Goal: Communication & Community: Answer question/provide support

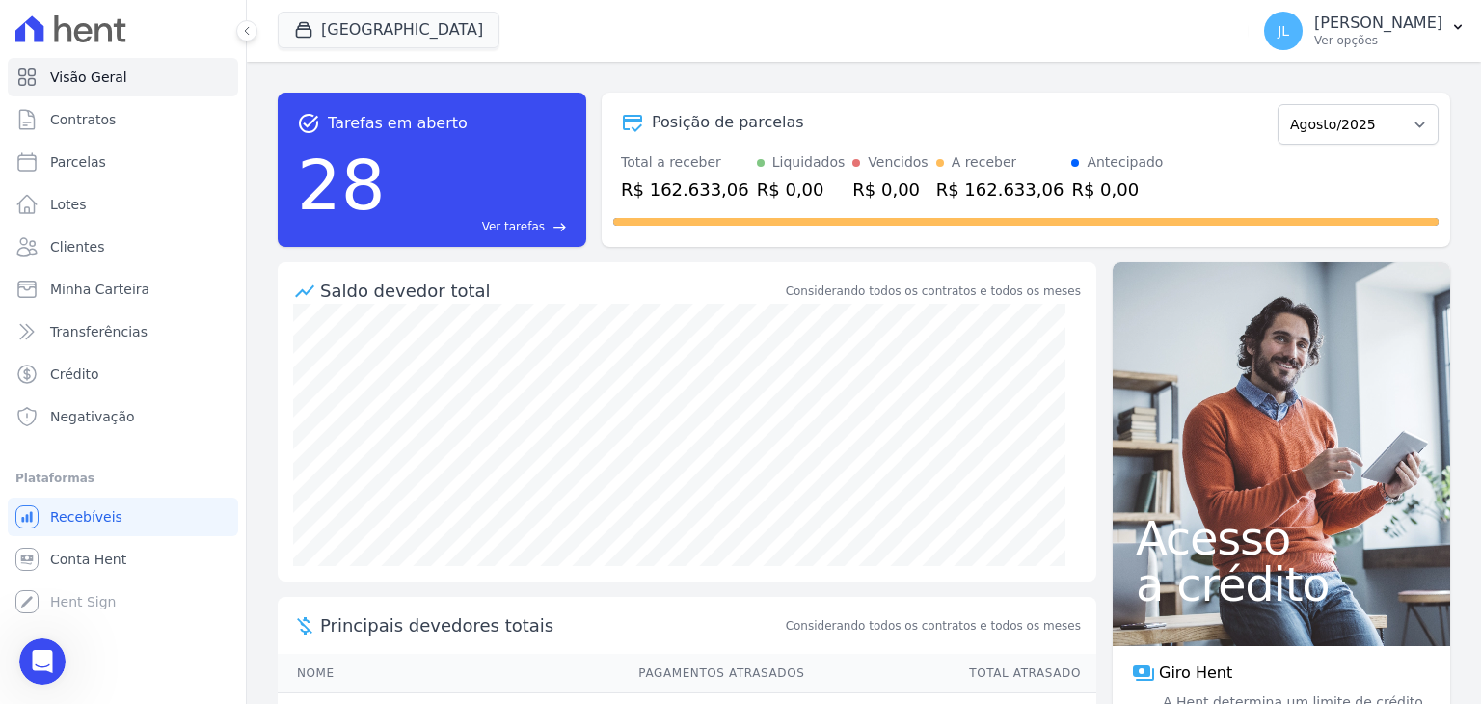
scroll to position [3, 0]
click at [41, 662] on icon "Abertura do Messenger da Intercom" at bounding box center [40, 659] width 32 height 32
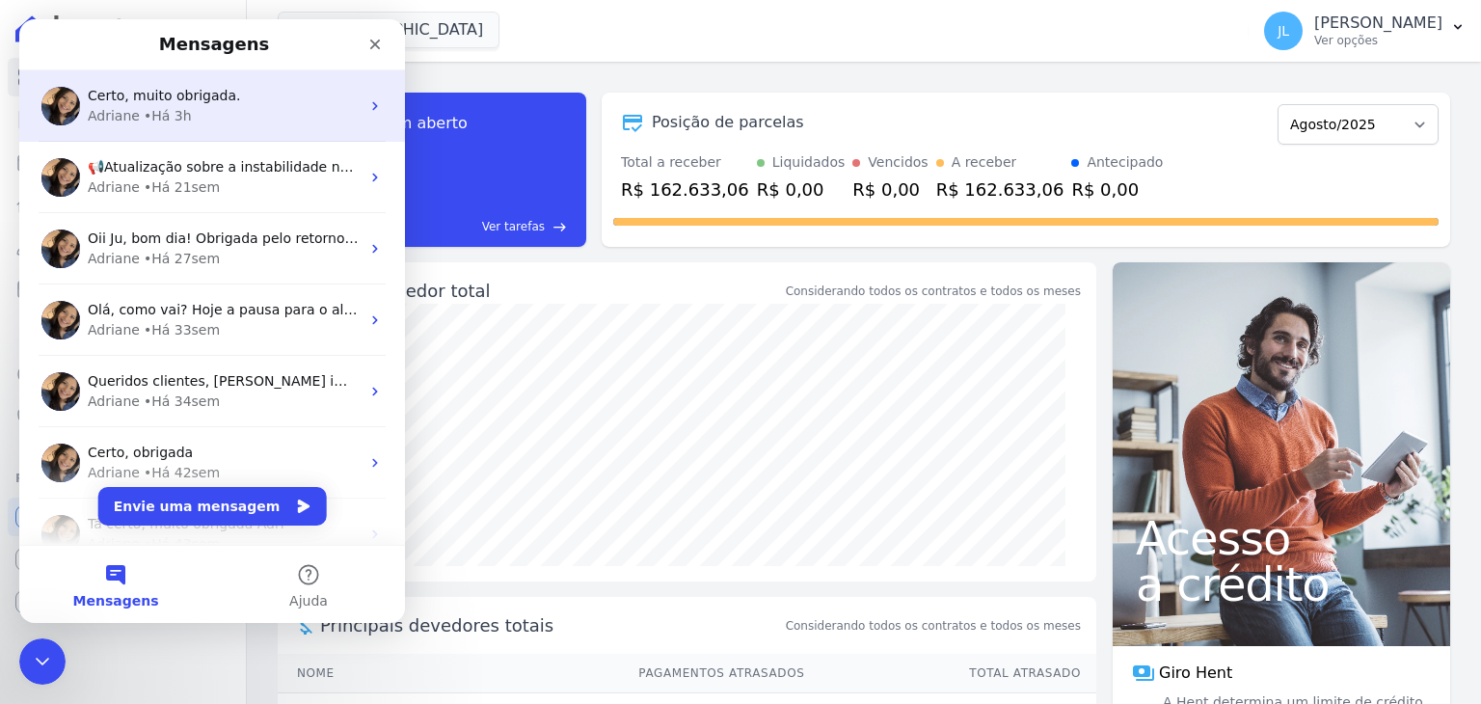
click at [153, 109] on div "• Há 3h" at bounding box center [168, 116] width 48 height 20
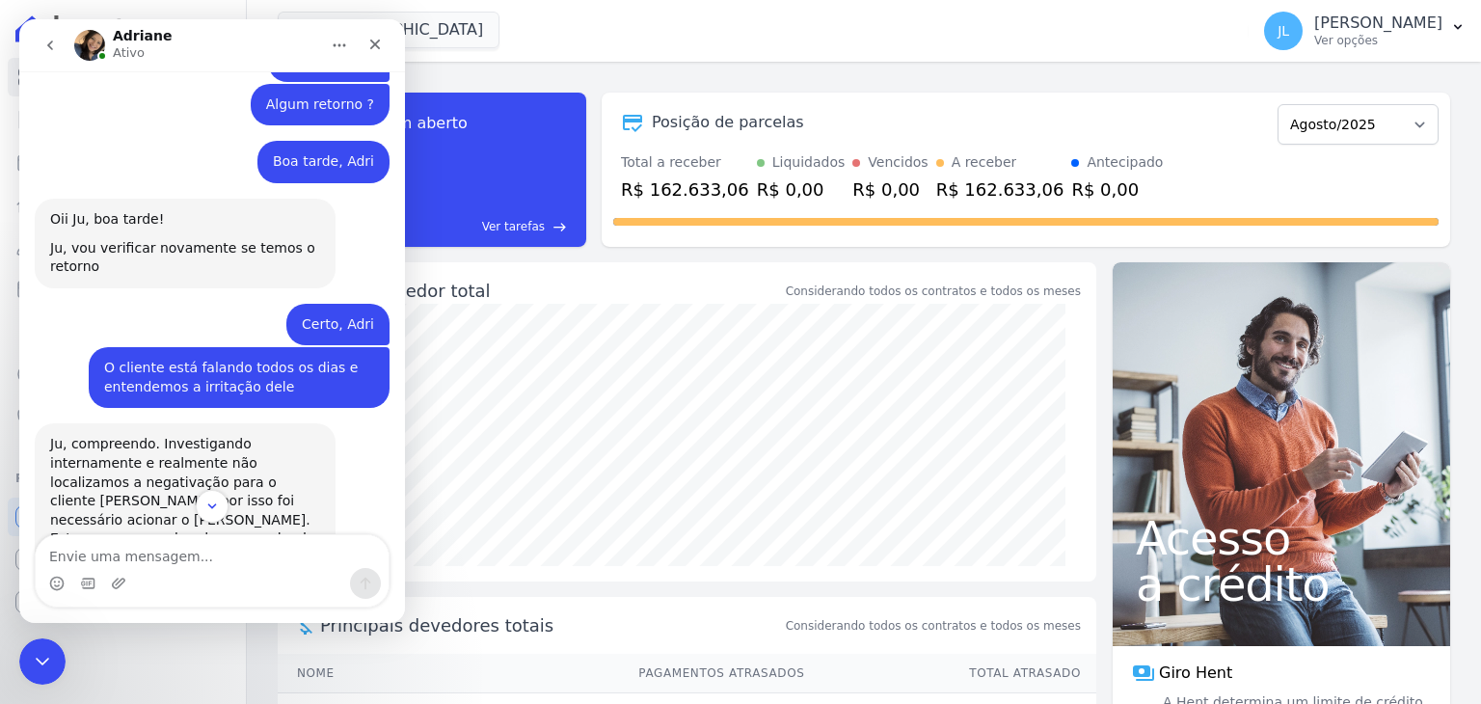
scroll to position [9784, 0]
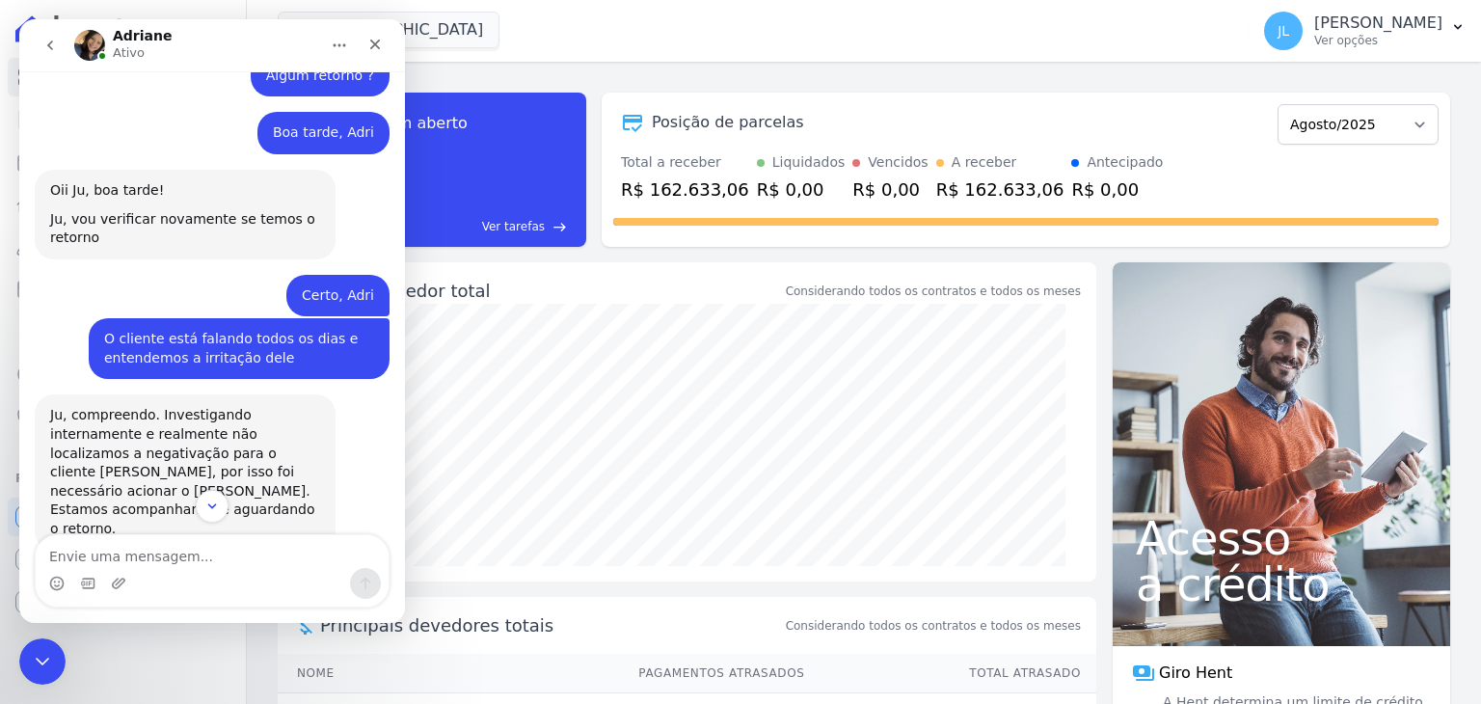
click at [995, 79] on div "task_alt Tarefas em aberto 28 Ver tarefas east Posição de parcelas Fevereiro/20…" at bounding box center [864, 169] width 1173 height 185
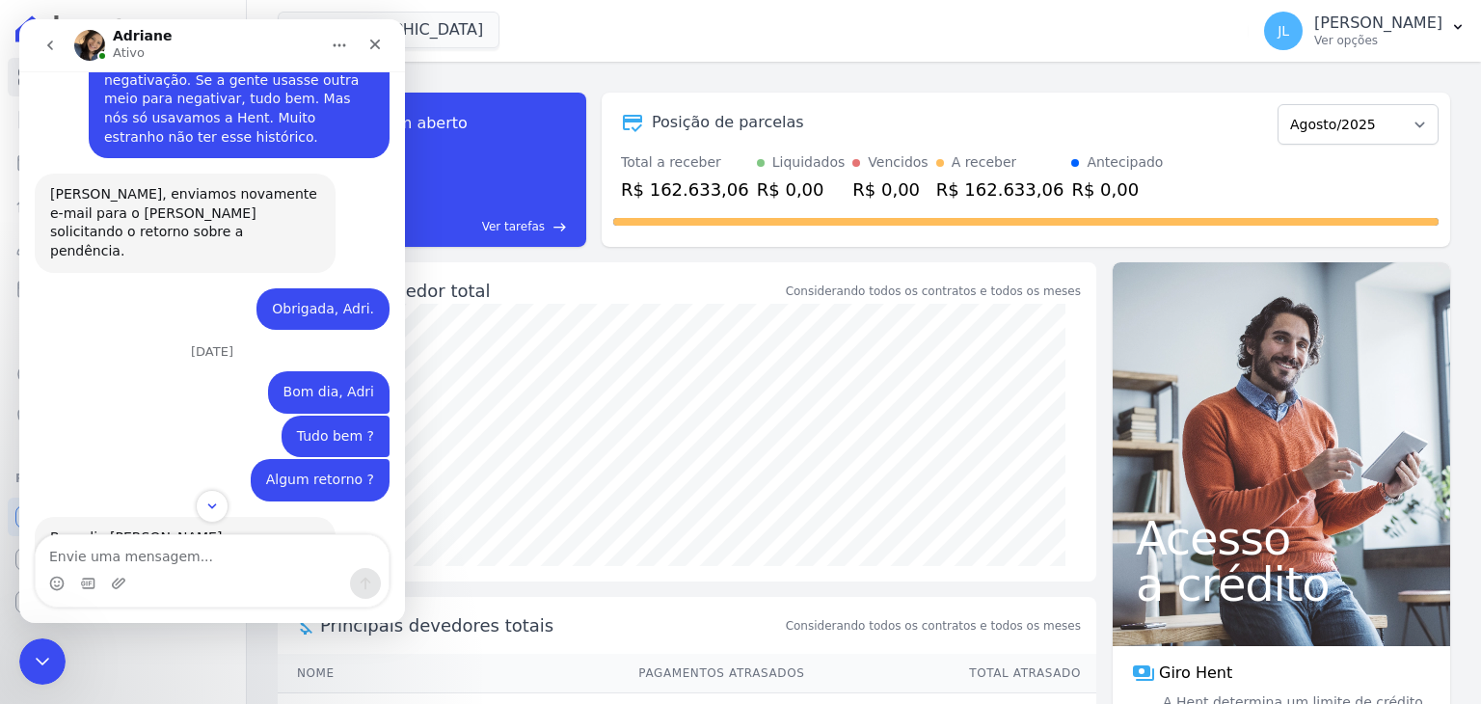
scroll to position [10363, 0]
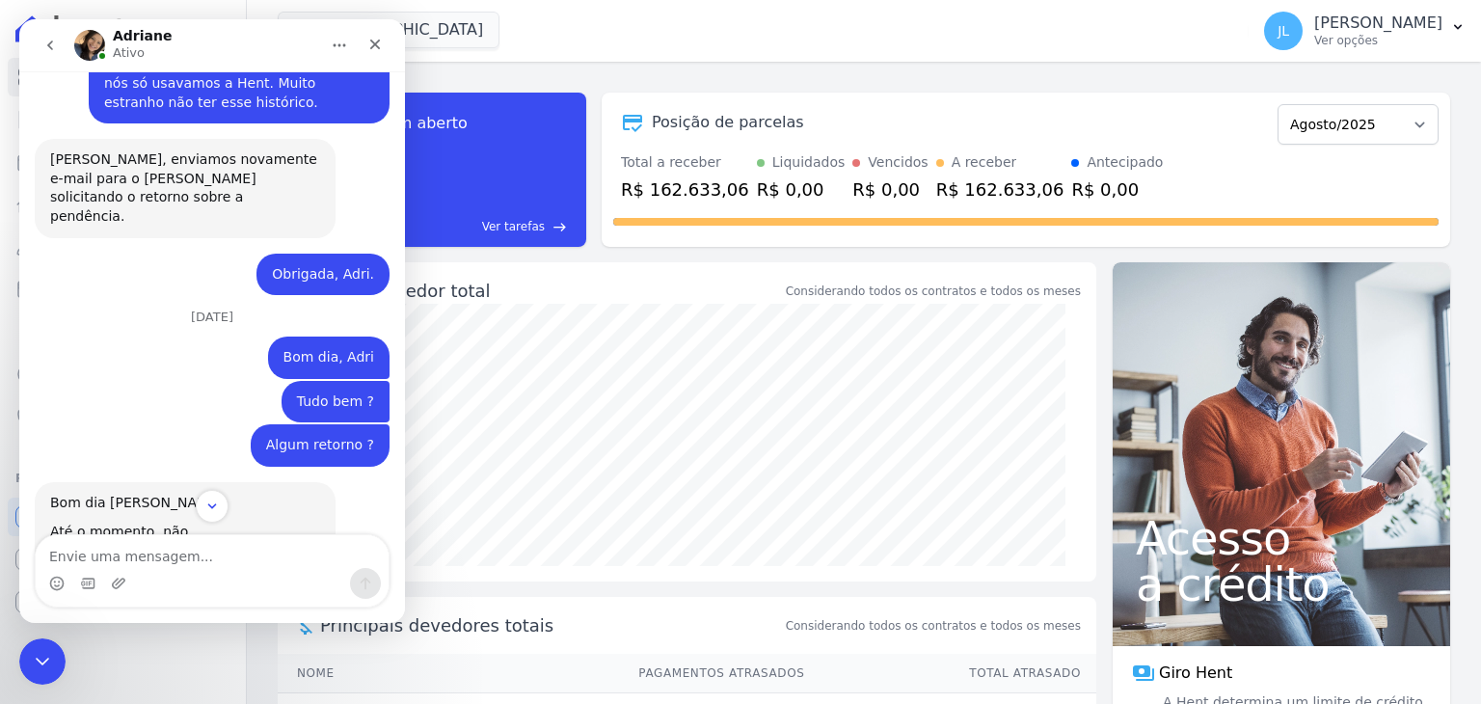
click at [856, 80] on div "task_alt Tarefas em aberto 28 Ver tarefas east Posição de parcelas Fevereiro/20…" at bounding box center [864, 169] width 1173 height 185
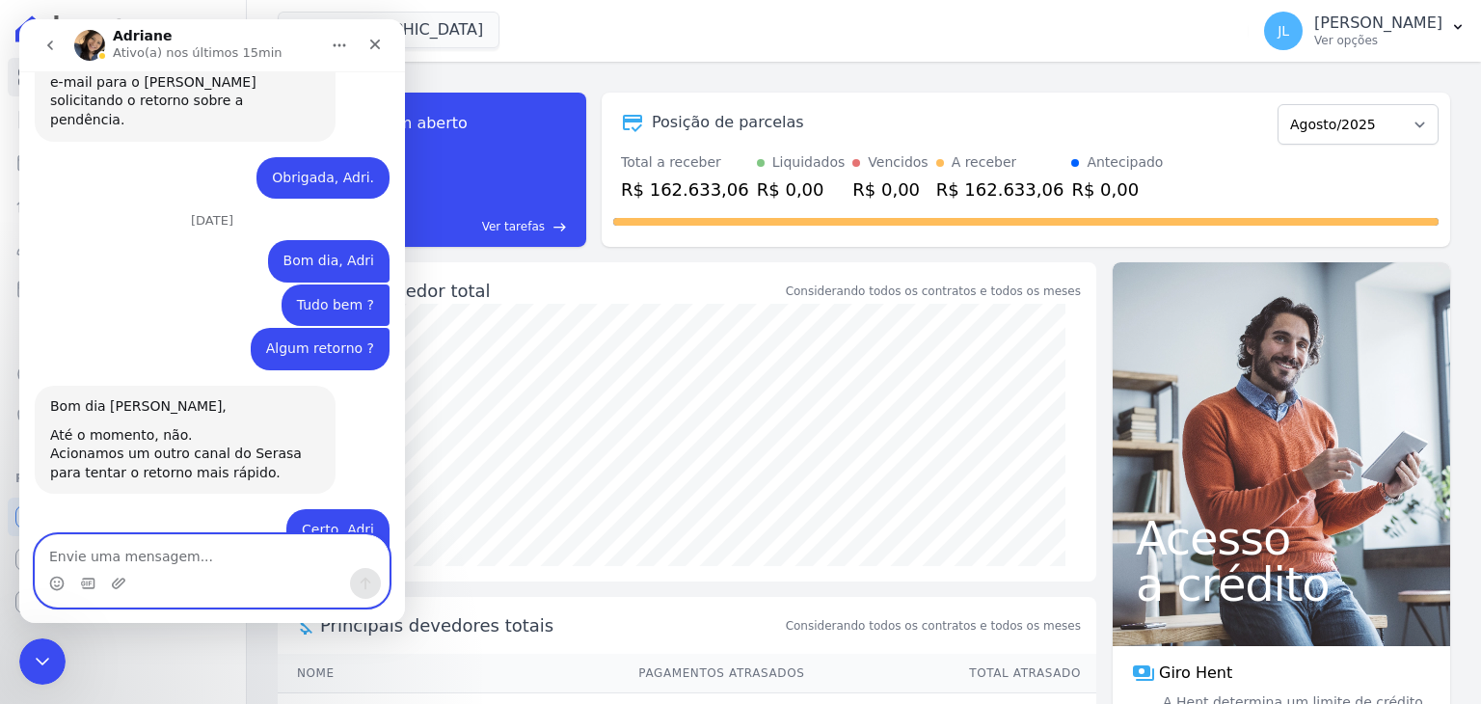
click at [177, 554] on textarea "Envie uma mensagem..." at bounding box center [212, 551] width 353 height 33
type textarea "Adri, o cliente falou de novo"
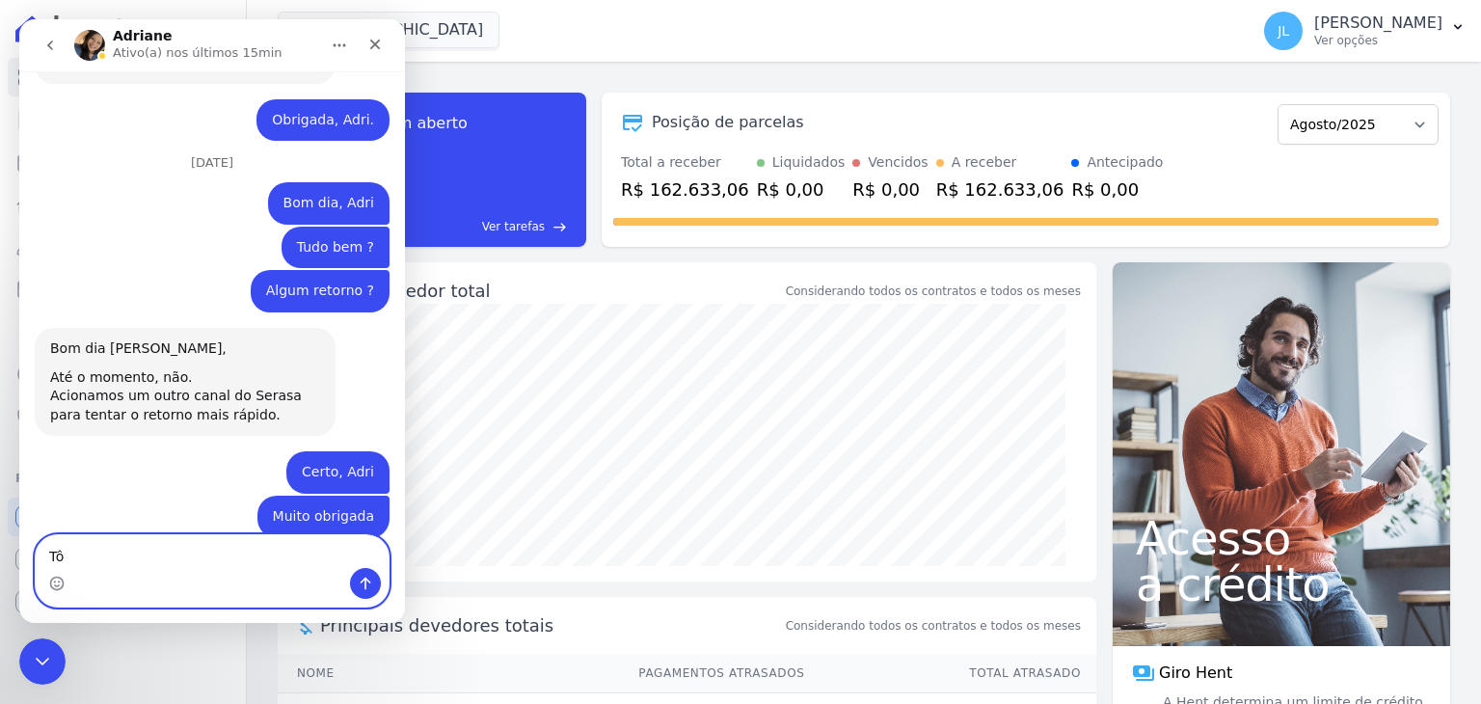
type textarea "T"
click at [60, 583] on icon "Selecionador de Emoji" at bounding box center [56, 583] width 15 height 15
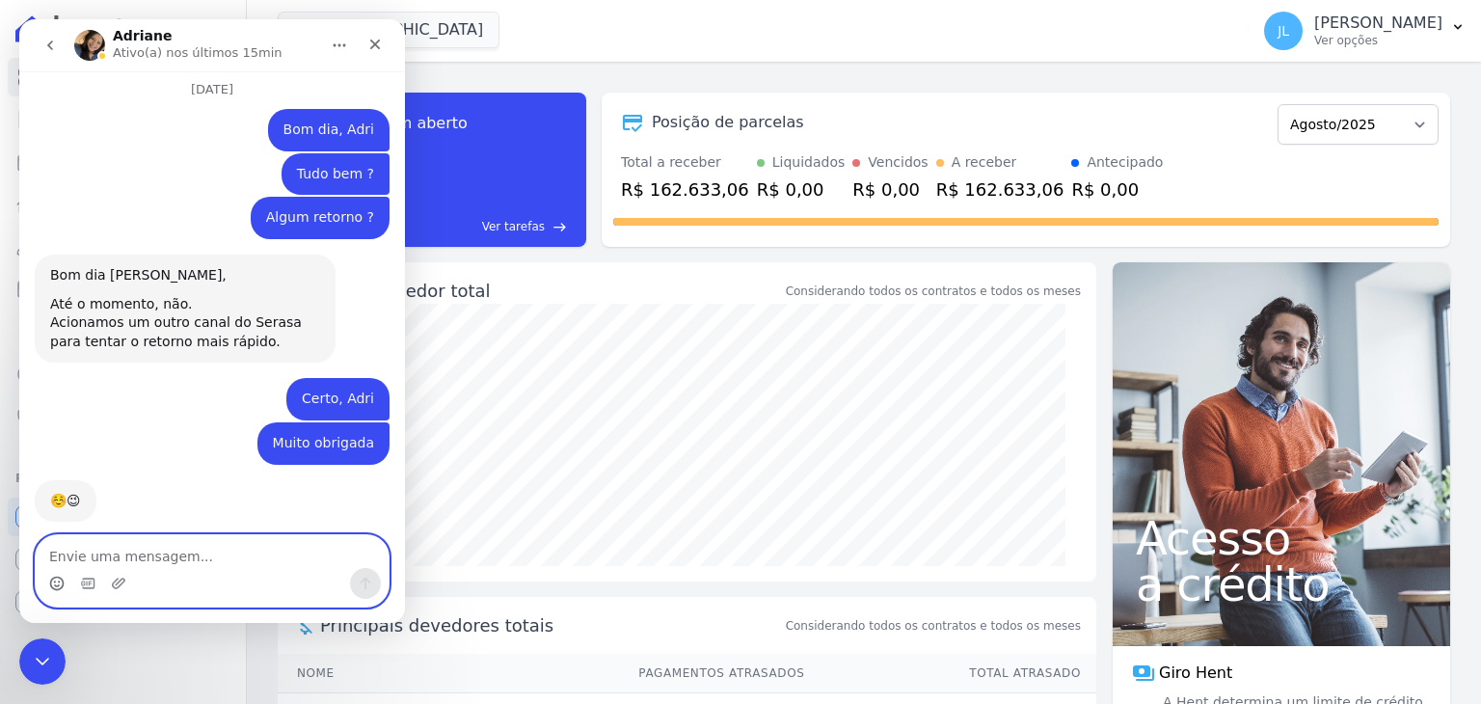
scroll to position [10647, 0]
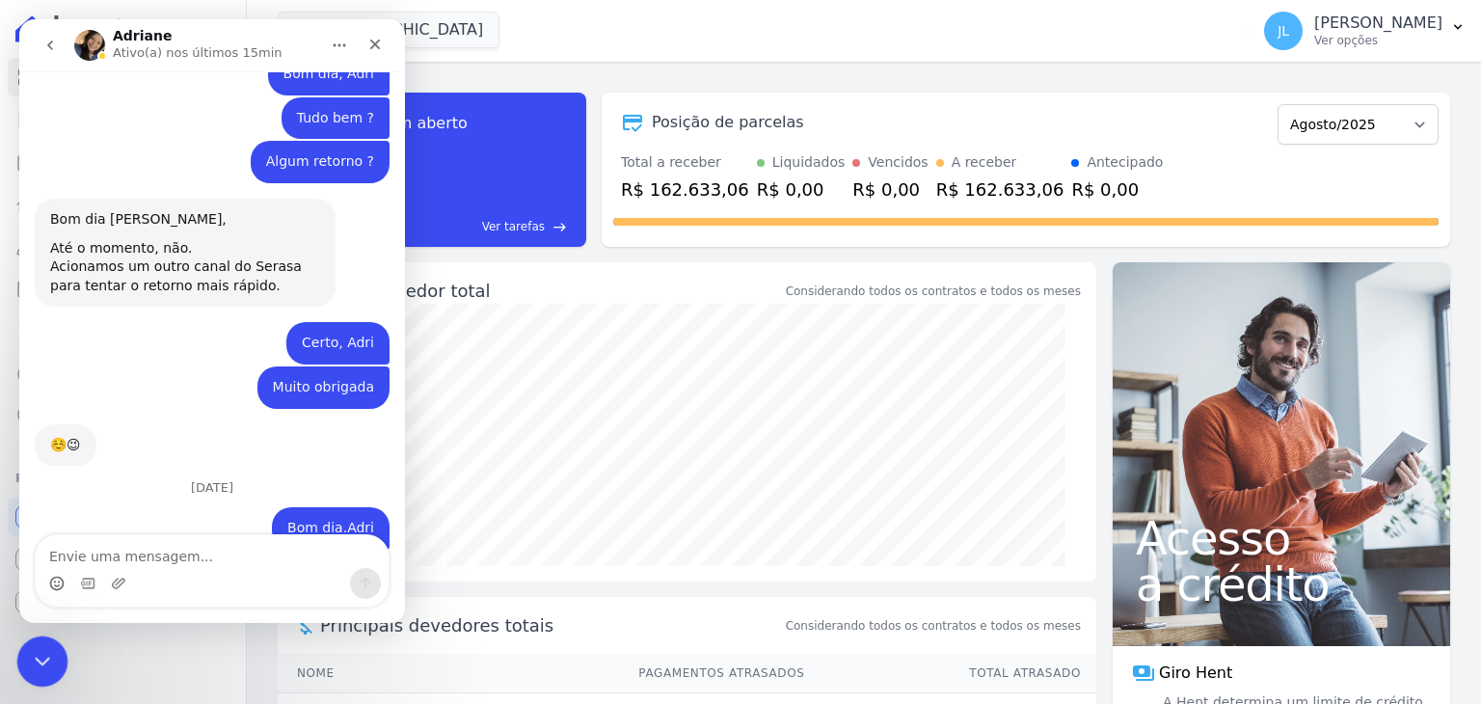
click at [30, 648] on icon "Encerramento do Messenger da Intercom" at bounding box center [39, 658] width 23 height 23
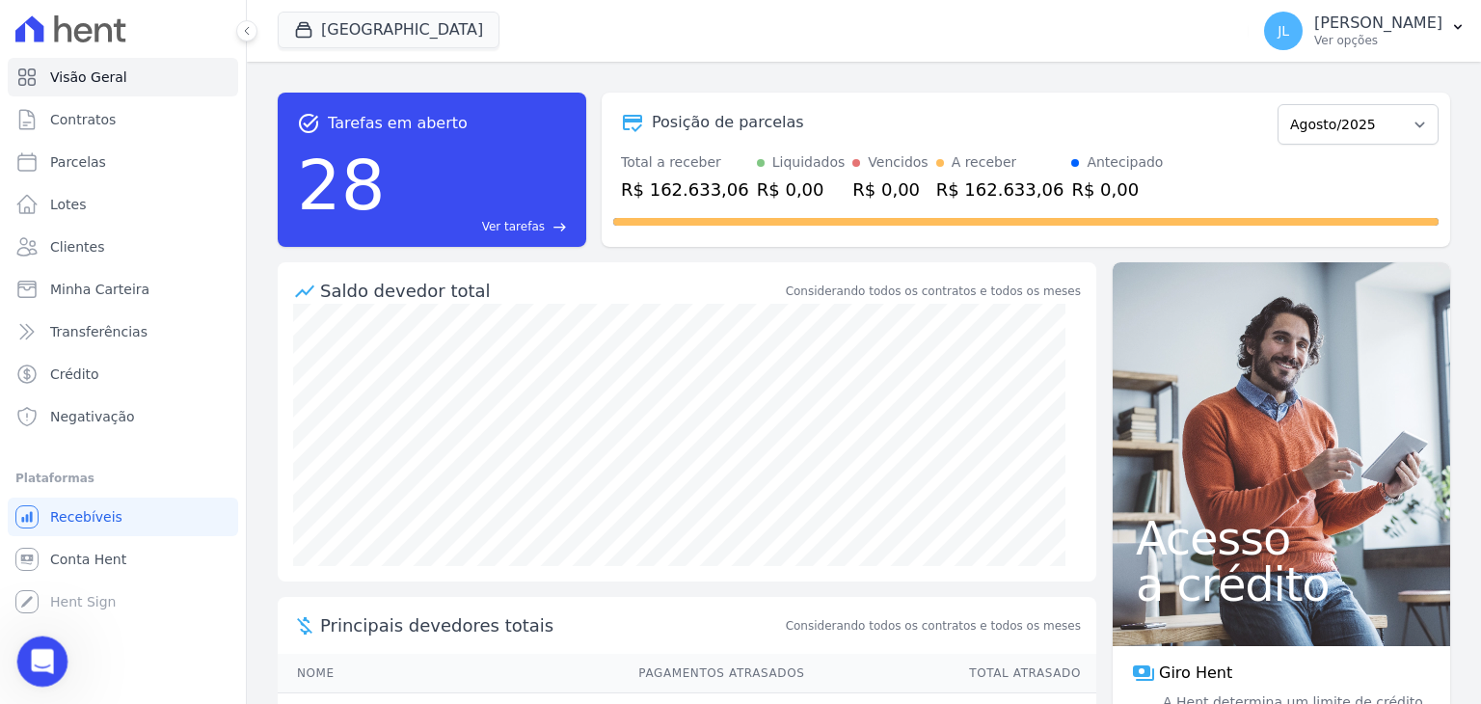
click at [48, 648] on div "Abertura do Messenger da Intercom" at bounding box center [40, 659] width 64 height 64
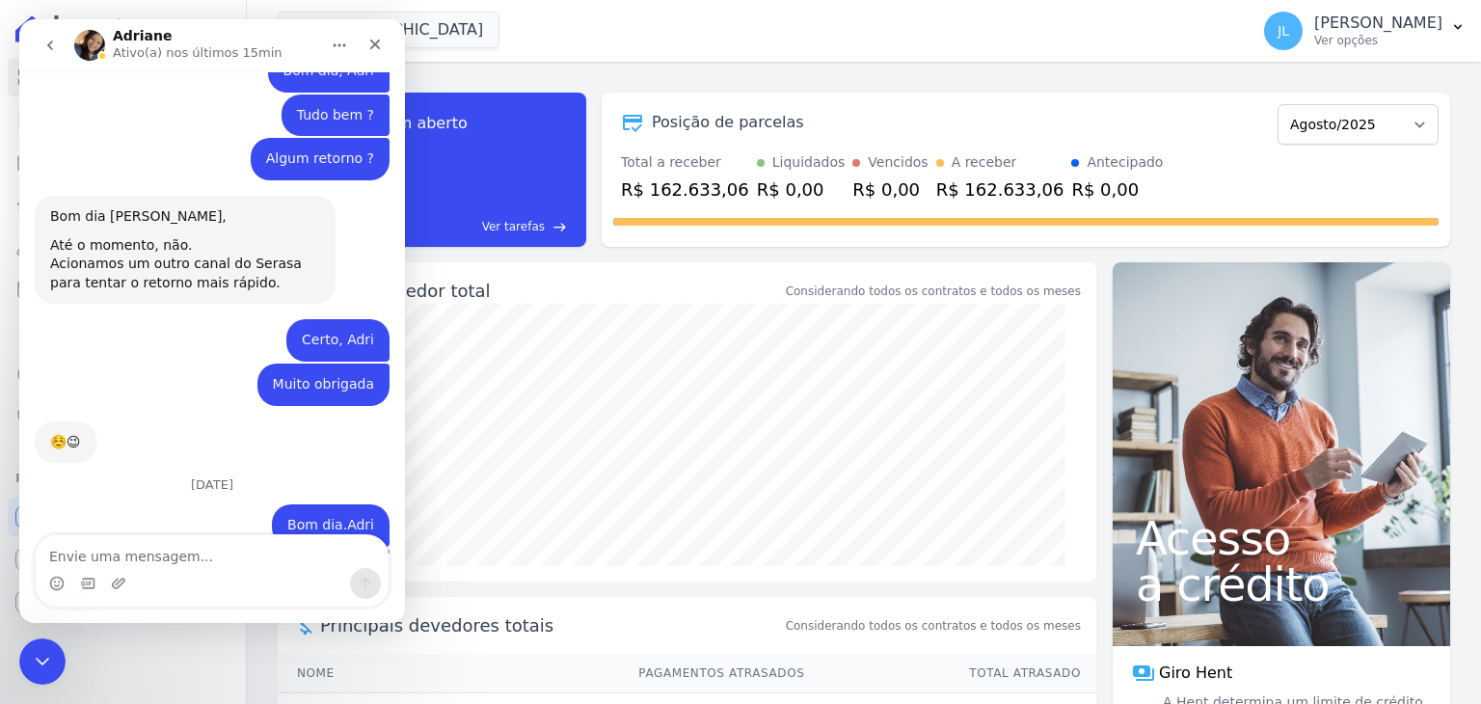
scroll to position [10755, 0]
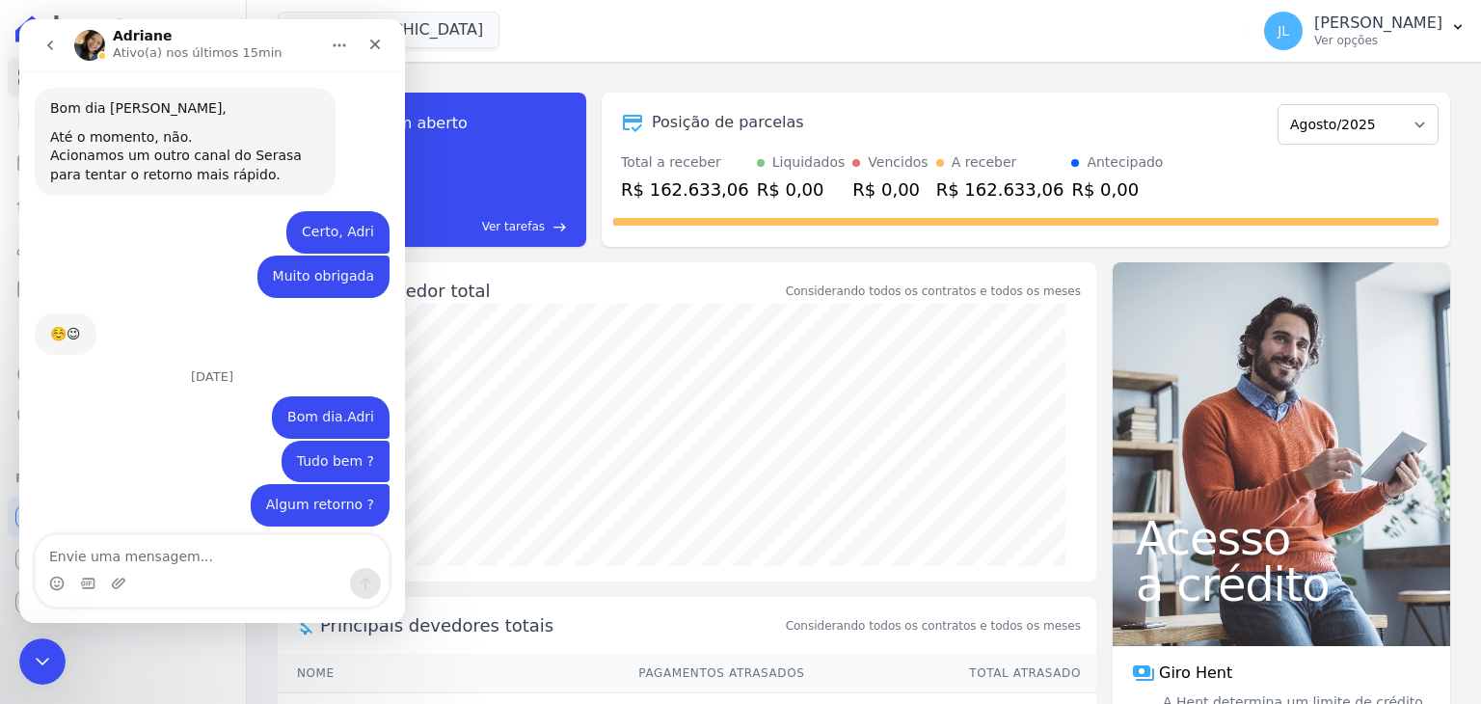
click at [149, 552] on textarea "Envie uma mensagem..." at bounding box center [212, 551] width 353 height 33
type textarea "Tá certo, Adri"
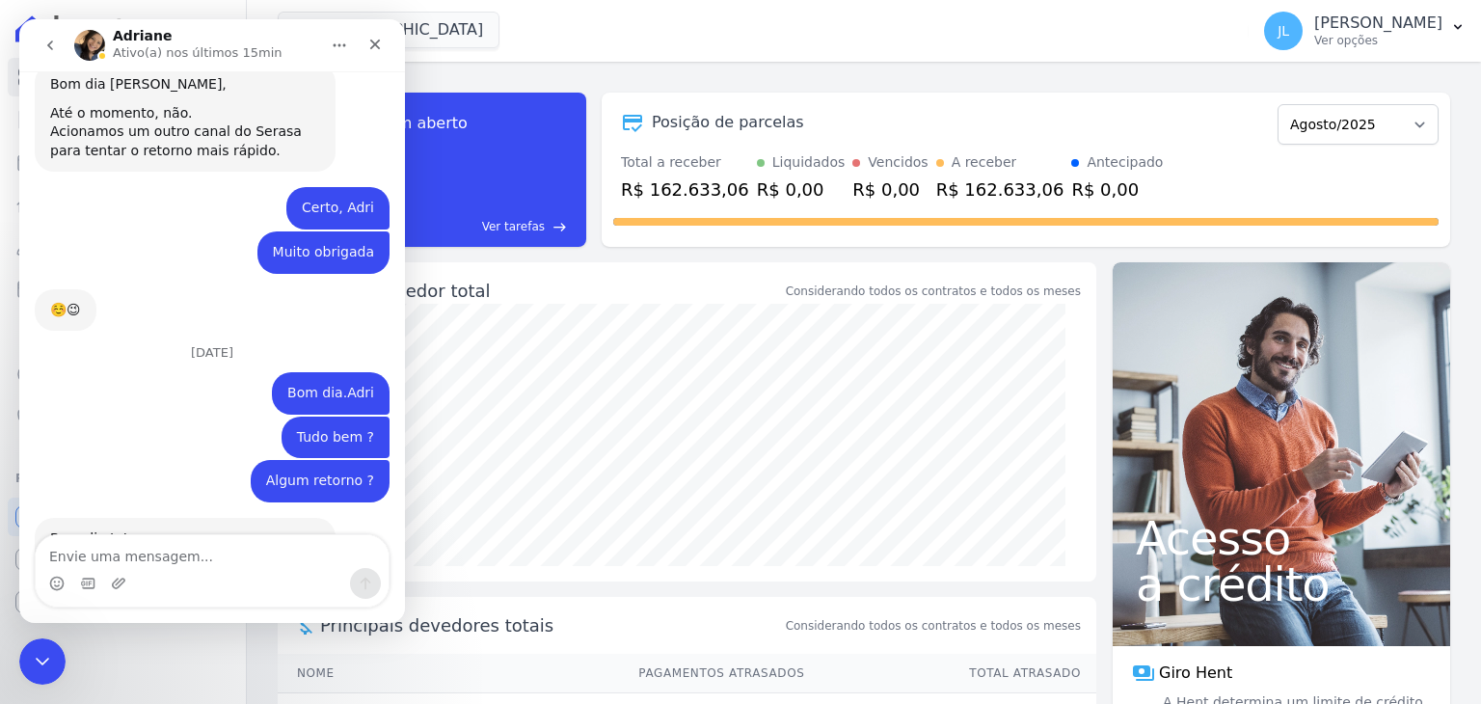
scroll to position [10781, 0]
type textarea "Obrigada"
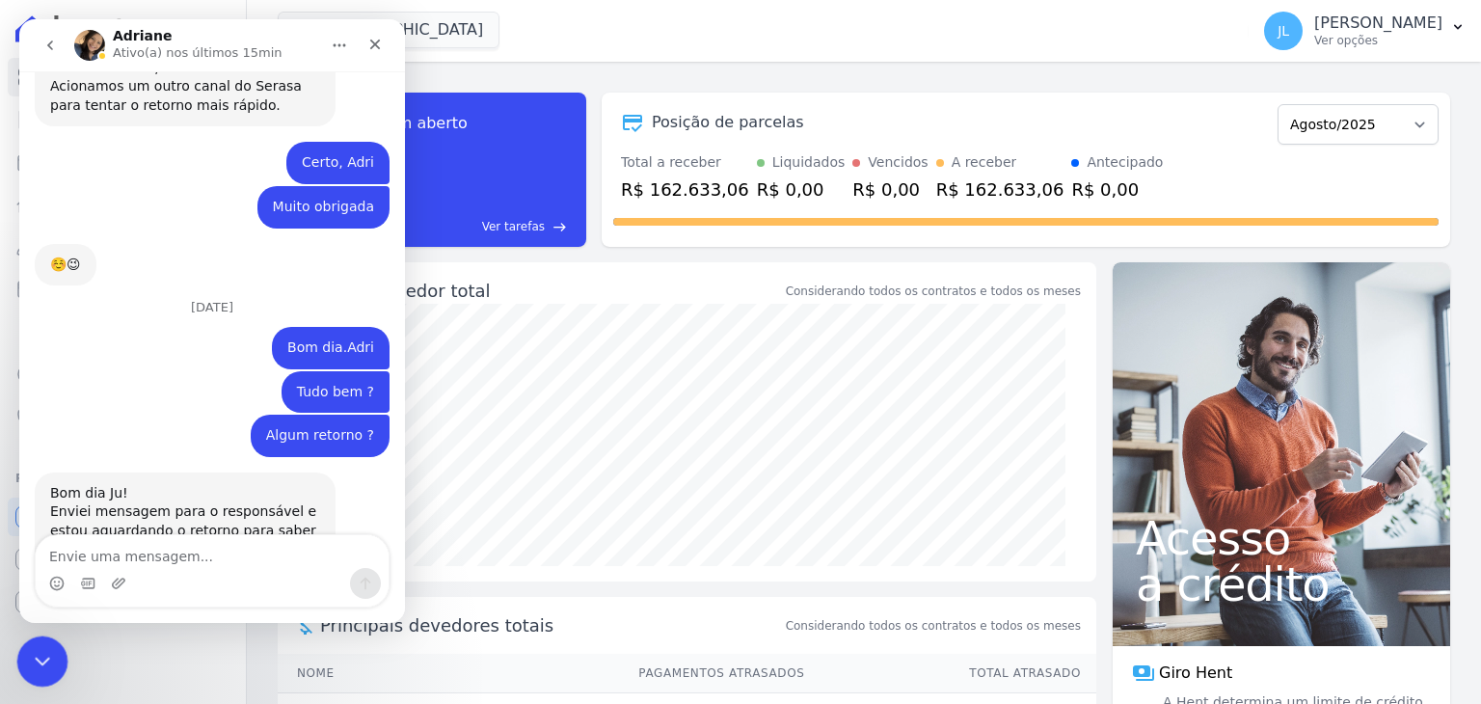
drag, startPoint x: 40, startPoint y: 652, endPoint x: 244, endPoint y: 1305, distance: 684.2
click at [40, 650] on icon "Encerramento do Messenger da Intercom" at bounding box center [39, 658] width 23 height 23
